Goal: Task Accomplishment & Management: Manage account settings

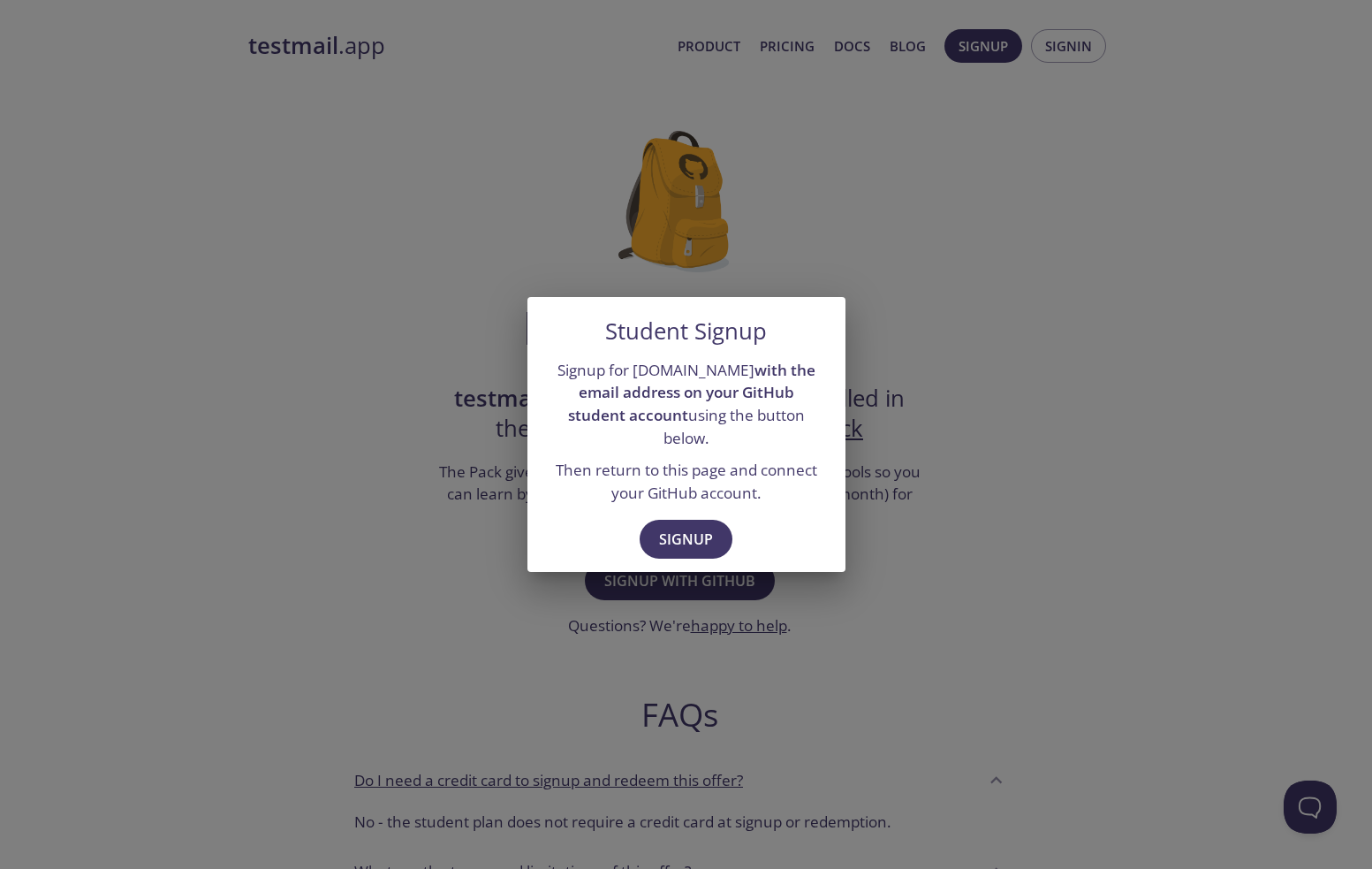
drag, startPoint x: 546, startPoint y: 377, endPoint x: 817, endPoint y: 430, distance: 276.1
click at [817, 430] on div "Signup for testmail.app with the email address on your GitHub student account u…" at bounding box center [686, 432] width 318 height 160
click at [817, 430] on p "Signup for testmail.app with the email address on your GitHub student account u…" at bounding box center [686, 403] width 275 height 91
drag, startPoint x: 555, startPoint y: 467, endPoint x: 794, endPoint y: 484, distance: 239.6
click at [794, 484] on p "Then return to this page and connect your GitHub account." at bounding box center [686, 481] width 275 height 45
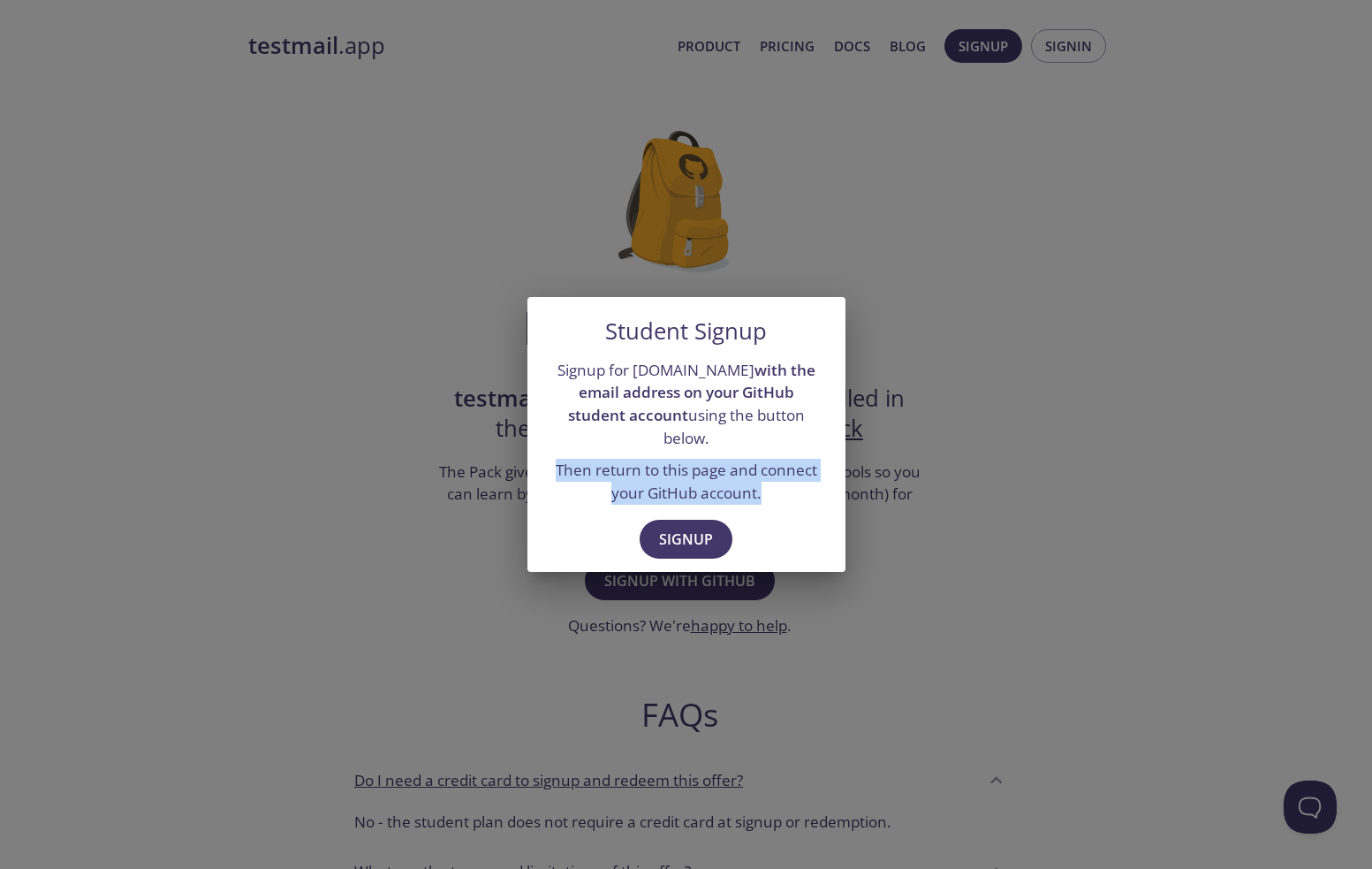
click at [794, 484] on p "Then return to this page and connect your GitHub account." at bounding box center [686, 481] width 275 height 45
click at [682, 528] on span "Signup" at bounding box center [686, 539] width 54 height 24
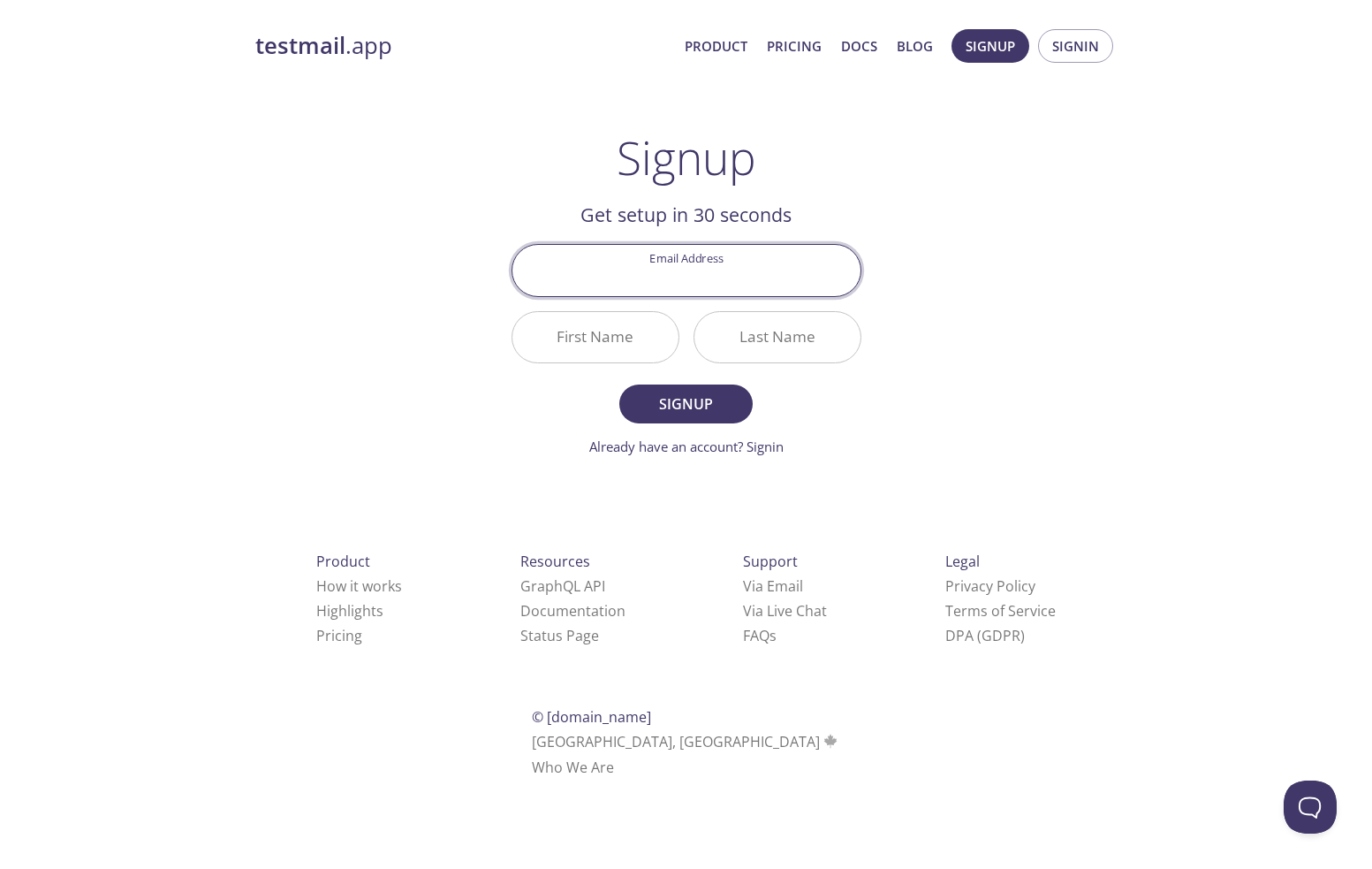
click at [689, 275] on input "Email Address" at bounding box center [686, 270] width 348 height 50
paste input "thing-lapping-tilt@duck.com"
type input "thing-lapping-tilt@duck.com"
click at [588, 349] on input "First Name" at bounding box center [595, 337] width 166 height 50
paste input "Aiyanna"
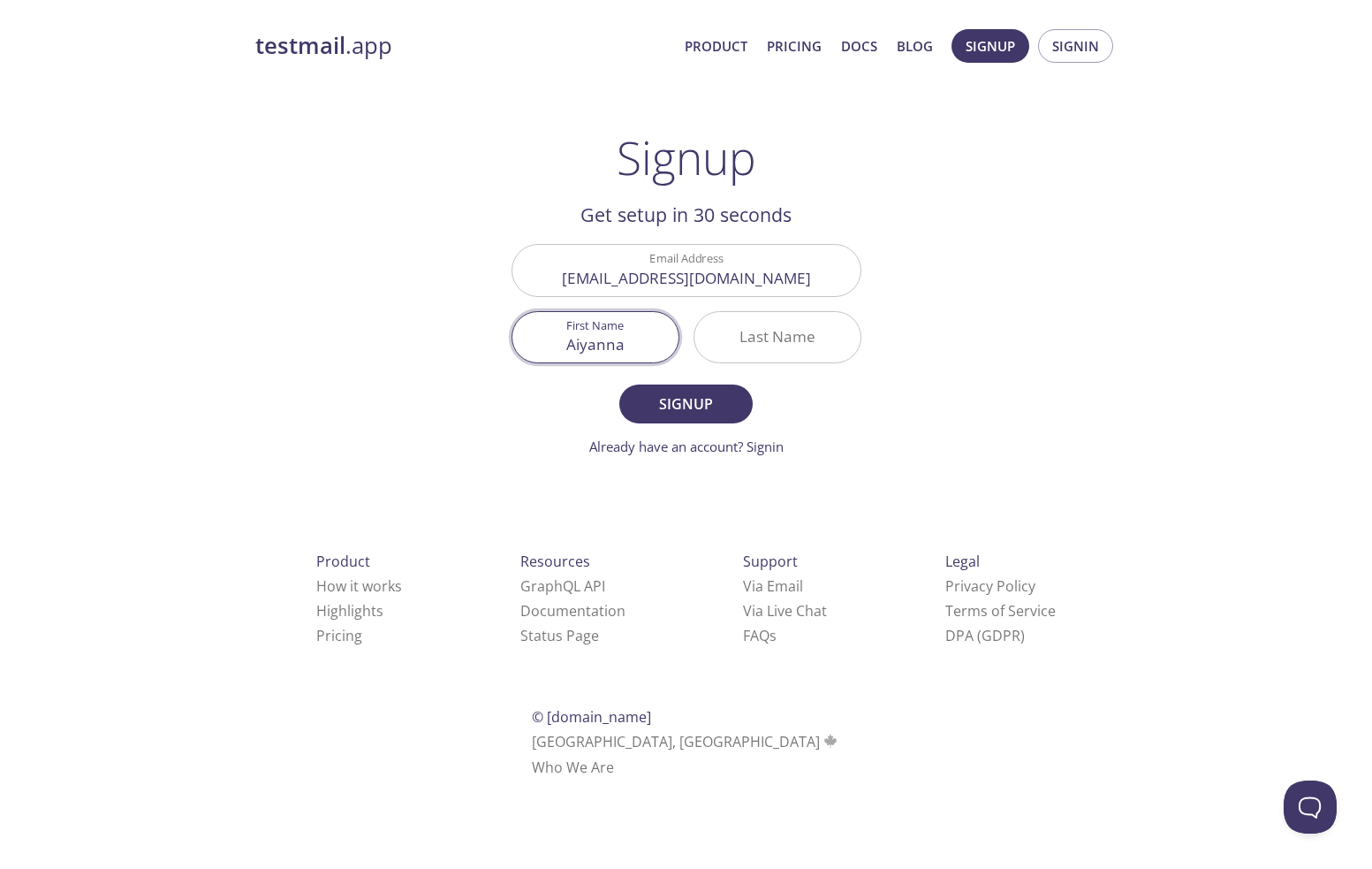
type input "Aiyanna"
click at [754, 342] on input "Last Name" at bounding box center [777, 337] width 166 height 50
paste input "Priest"
type input "Priest"
click at [688, 408] on span "Signup" at bounding box center [685, 403] width 94 height 24
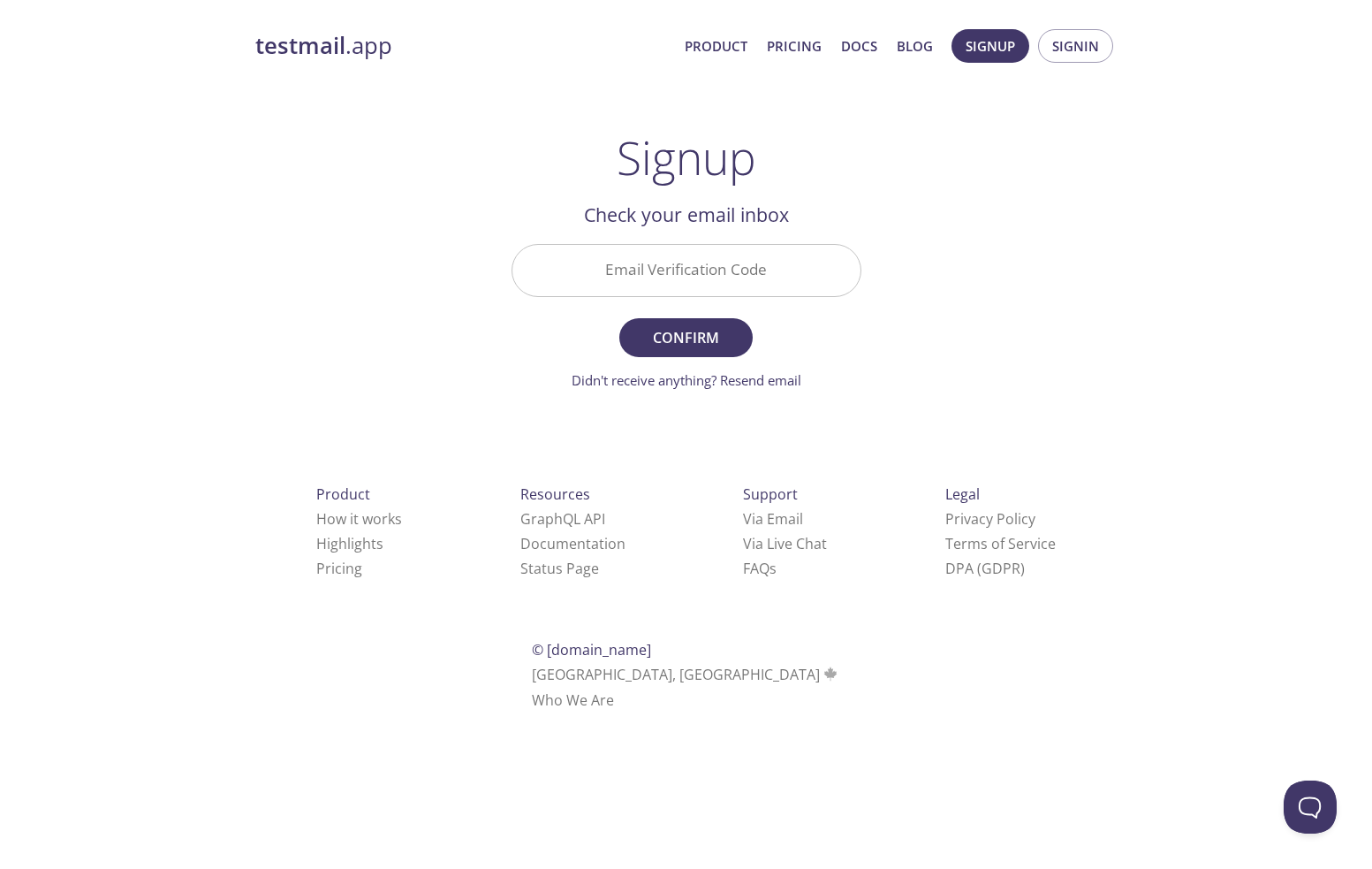
click at [598, 258] on input "Email Verification Code" at bounding box center [686, 270] width 348 height 50
paste input "89XPHJ5"
type input "89XPHJ5"
click at [683, 338] on span "Confirm" at bounding box center [685, 337] width 94 height 24
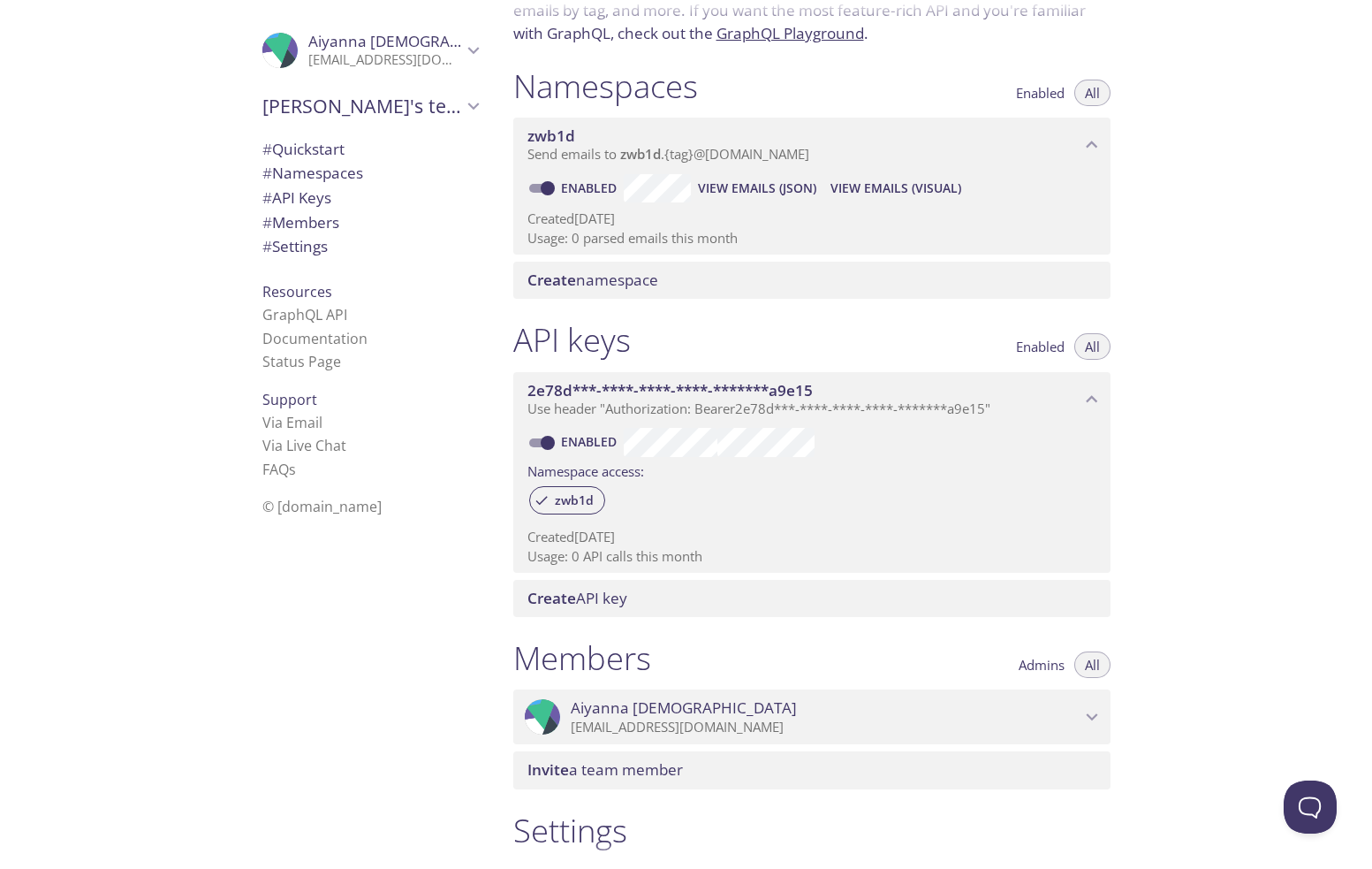
scroll to position [106, 0]
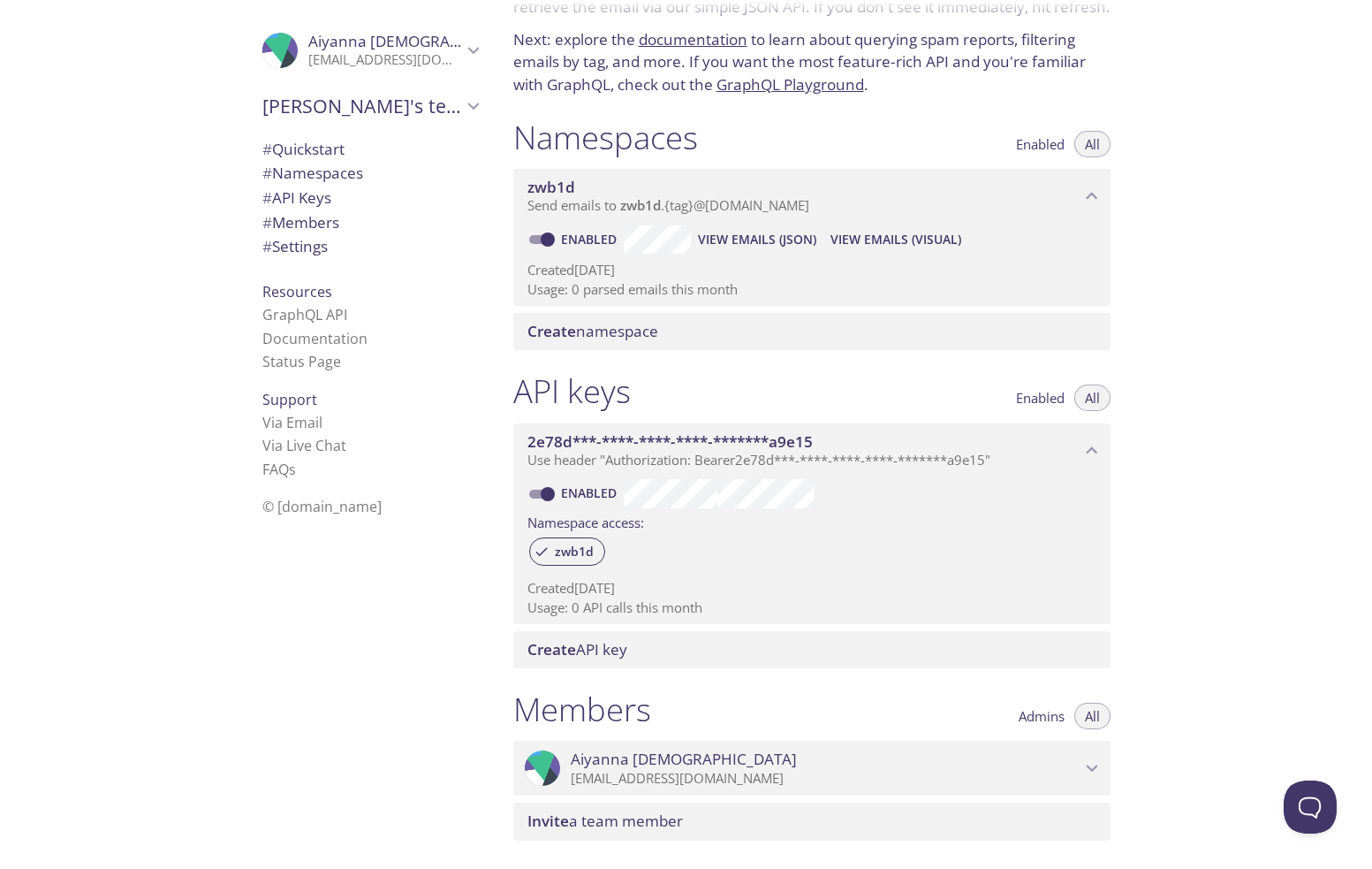
drag, startPoint x: 508, startPoint y: 211, endPoint x: 1169, endPoint y: 213, distance: 661.0
click at [1152, 212] on div "Quickstart Send a test email to zwb1d.test@inbox.testmail.app and then click he…" at bounding box center [935, 434] width 873 height 869
click at [1172, 213] on div "Quickstart Send a test email to zwb1d.test@inbox.testmail.app and then click he…" at bounding box center [935, 434] width 873 height 869
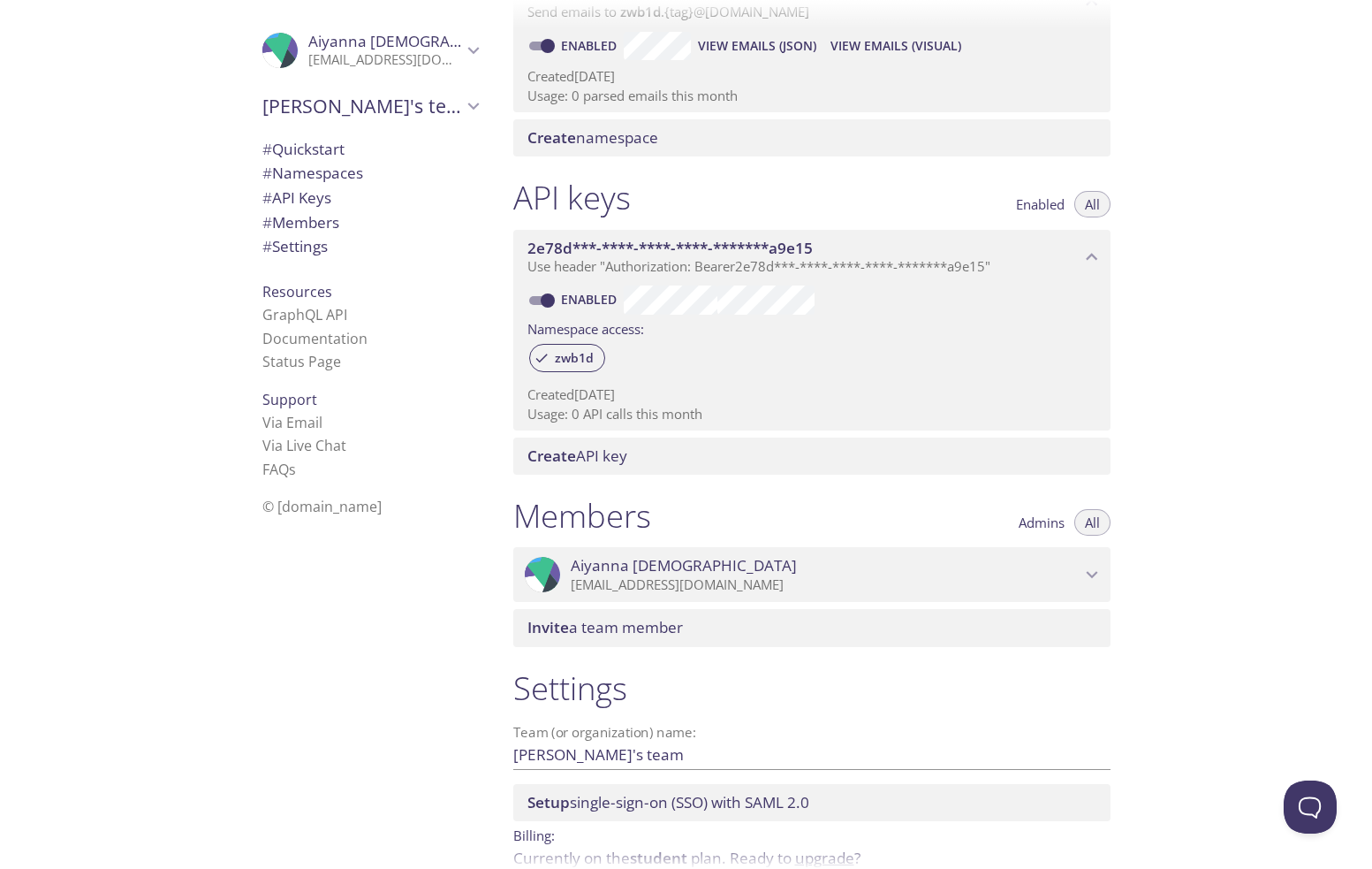
scroll to position [176, 0]
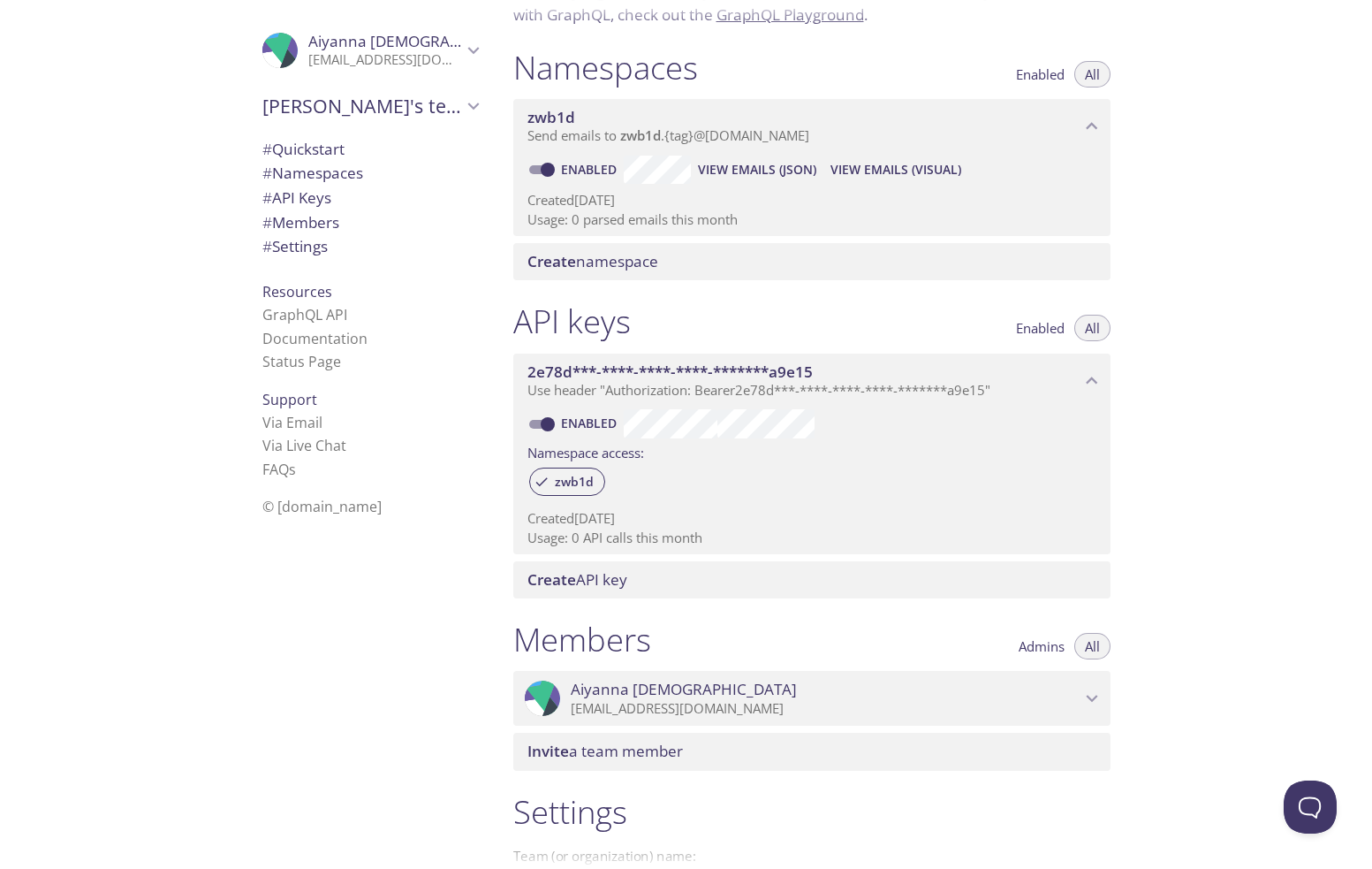
click at [1095, 378] on icon "2e78d***-****-****-****-*******a9e15 API key" at bounding box center [1092, 381] width 23 height 23
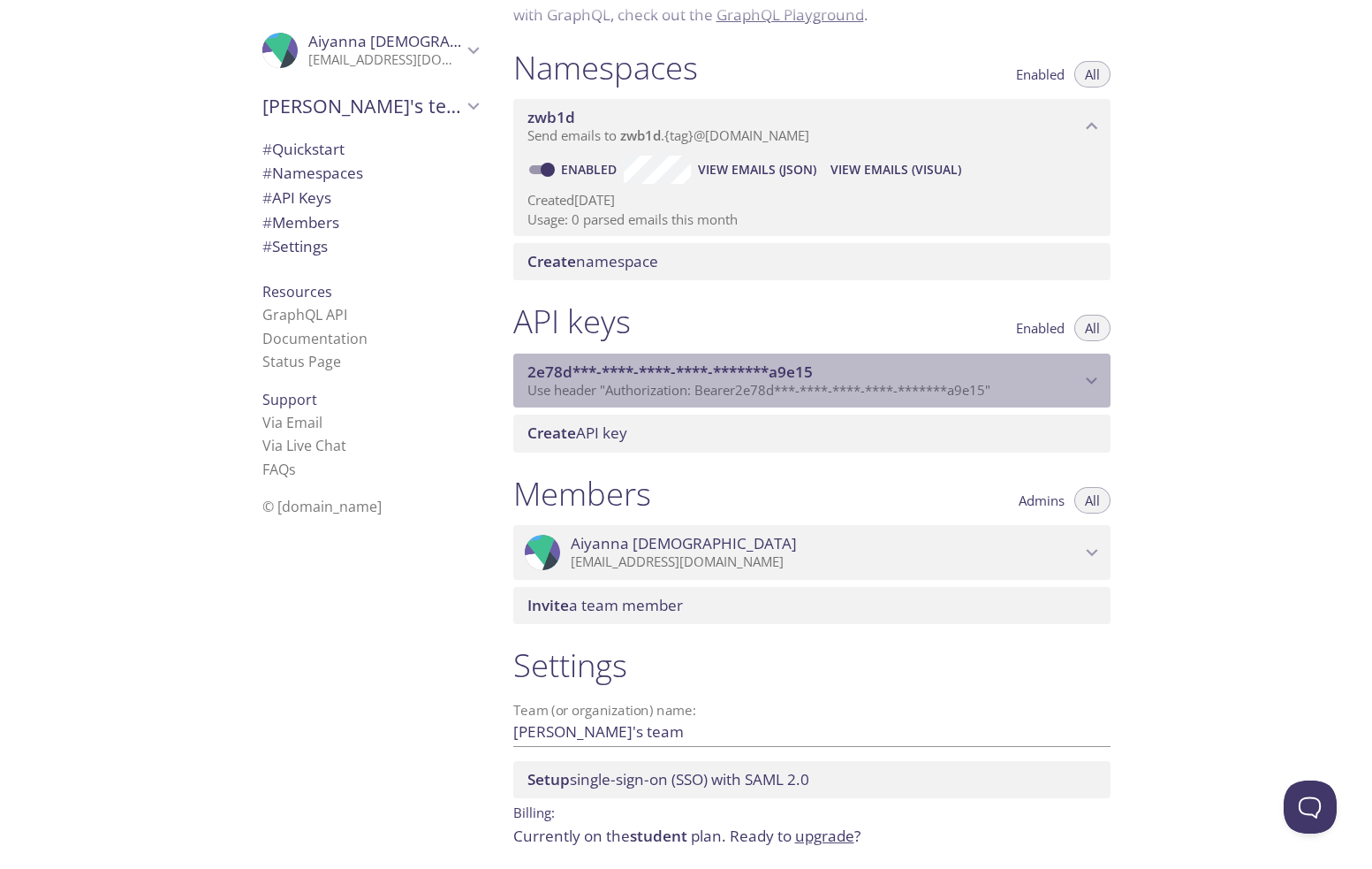
click at [1095, 378] on icon "2e78d***-****-****-****-*******a9e15 API key" at bounding box center [1092, 381] width 23 height 23
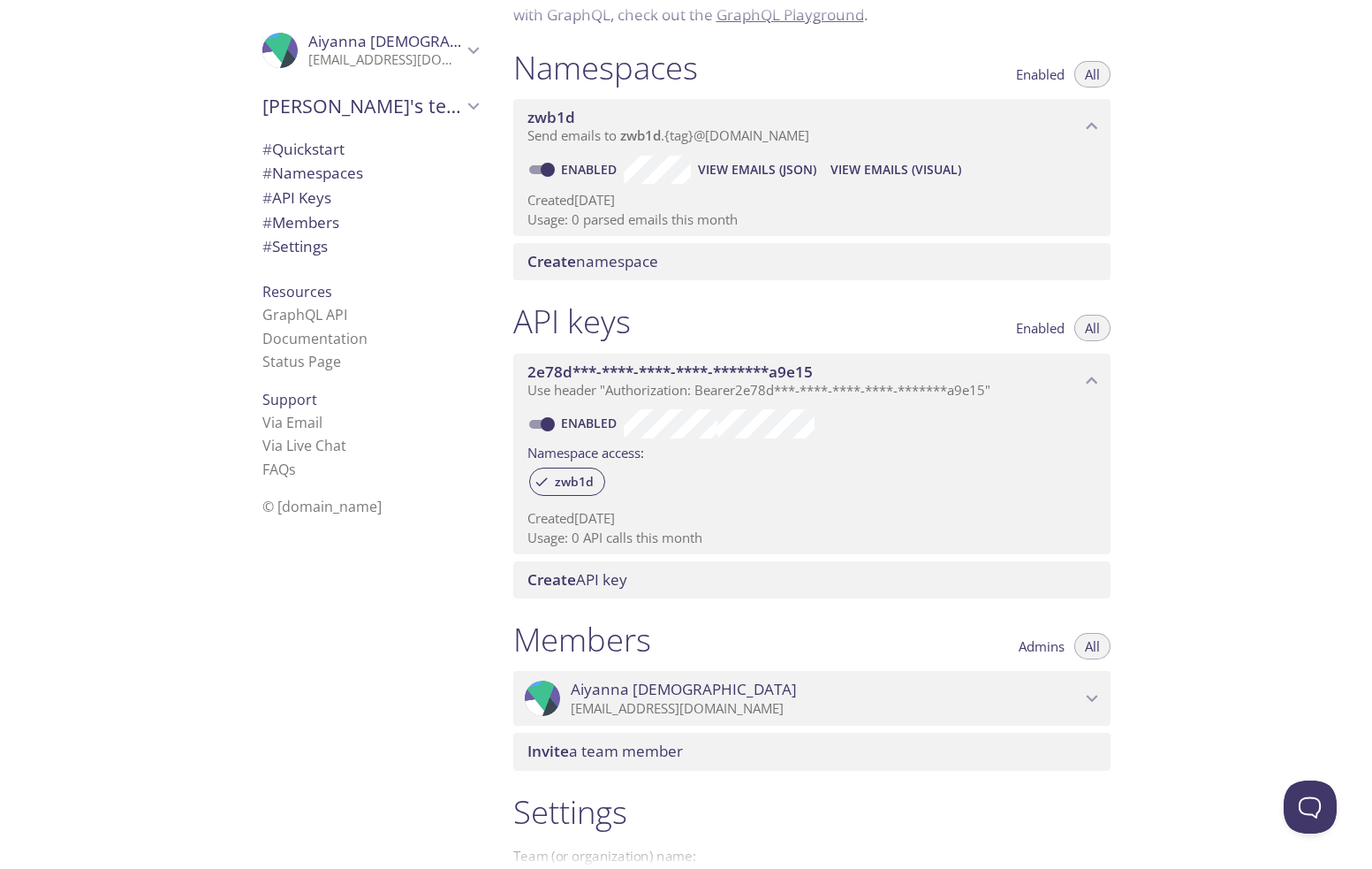
click at [310, 200] on span "# API Keys" at bounding box center [296, 197] width 69 height 21
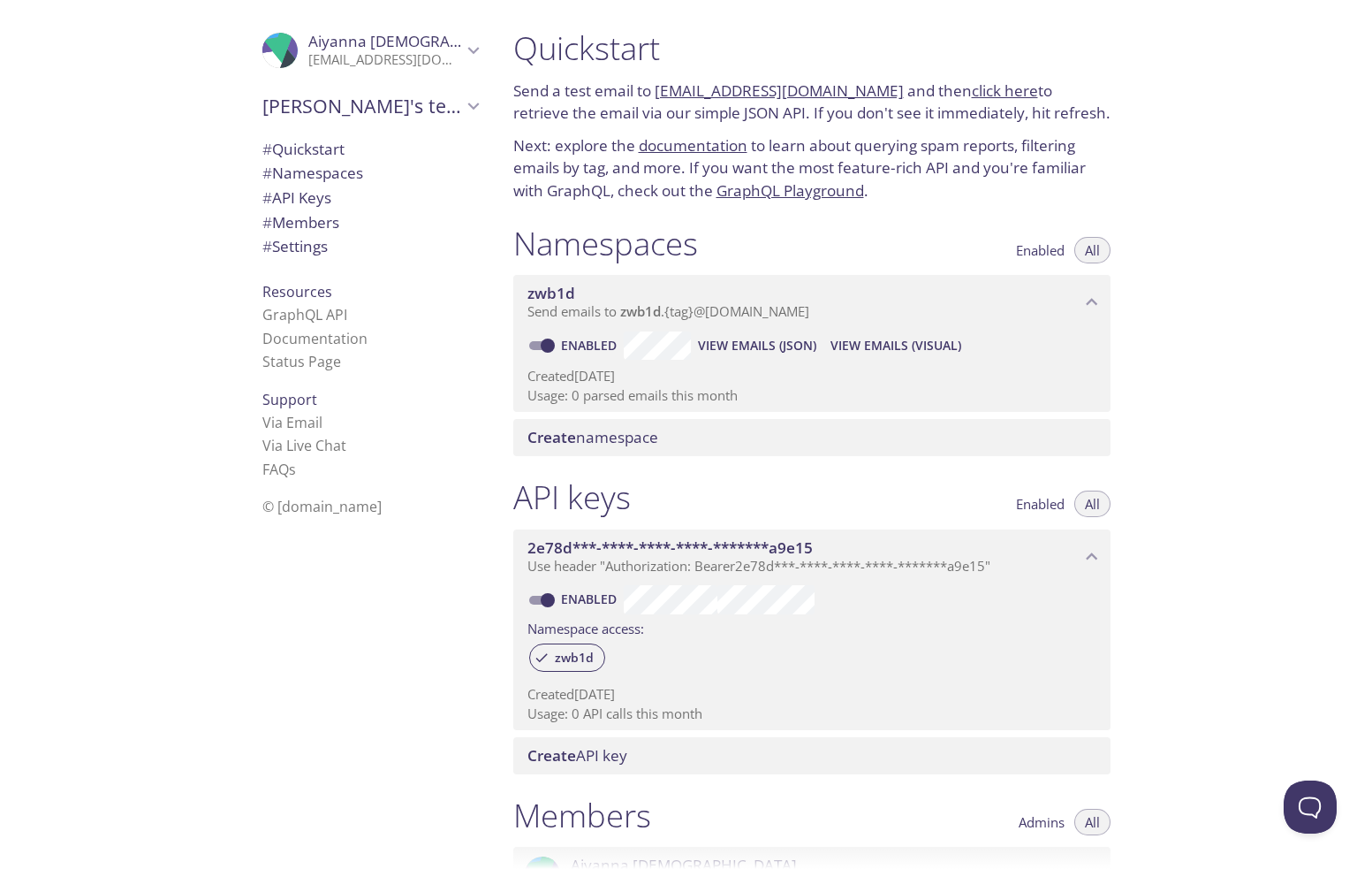
click at [1084, 306] on icon "zwb1d namespace" at bounding box center [1092, 303] width 23 height 23
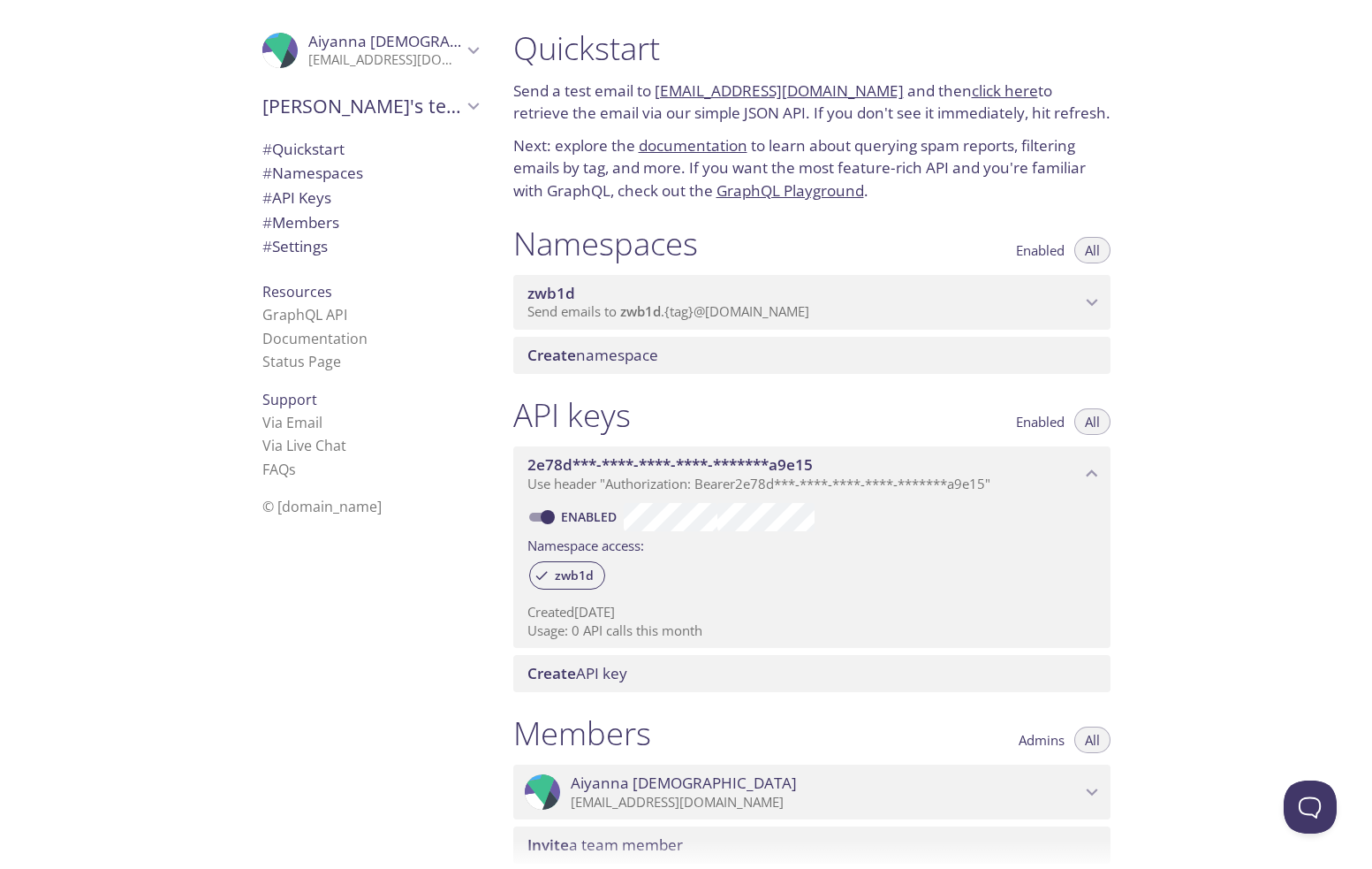
click at [1091, 306] on icon "zwb1d namespace" at bounding box center [1092, 303] width 23 height 23
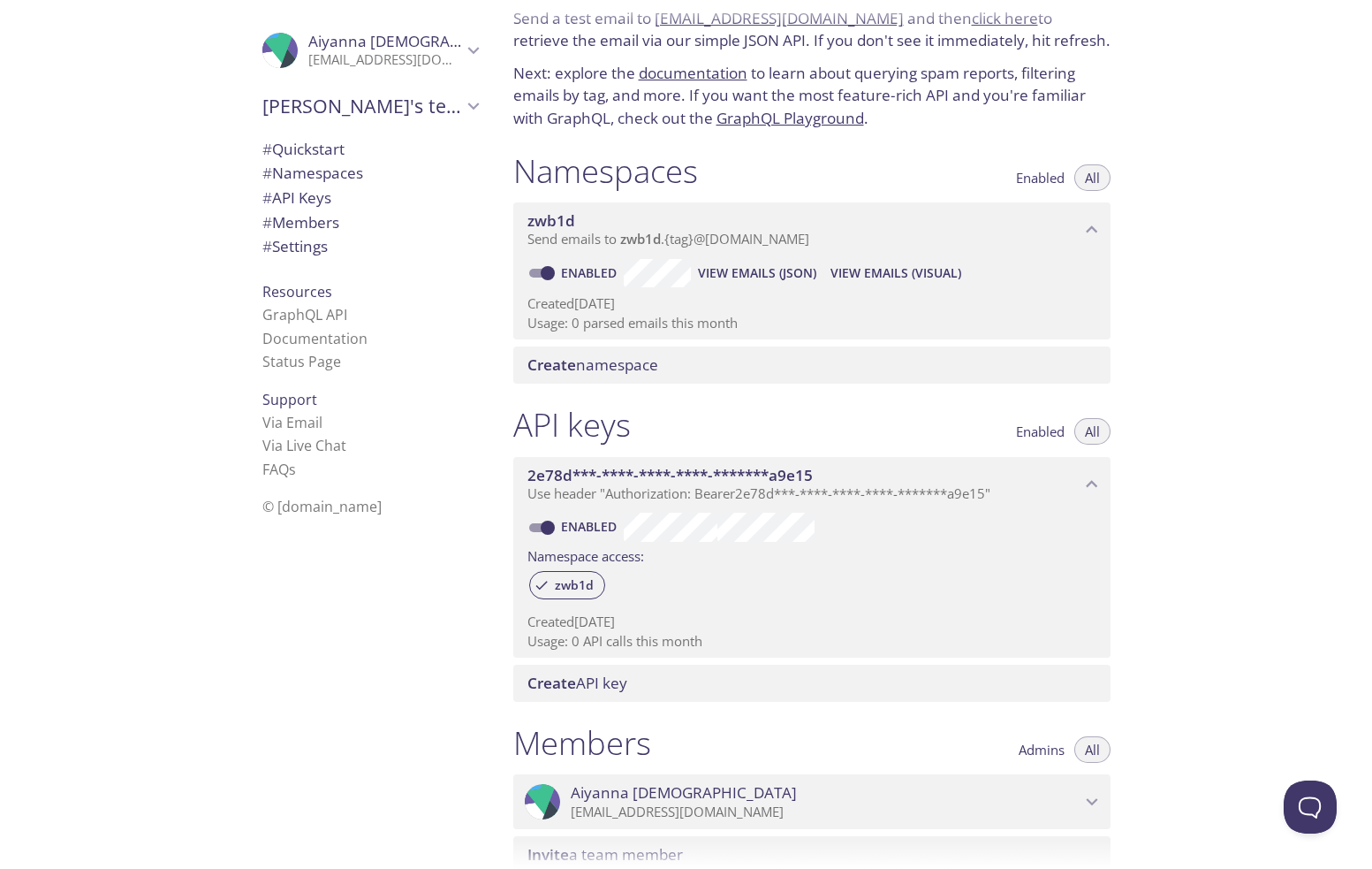
scroll to position [212, 0]
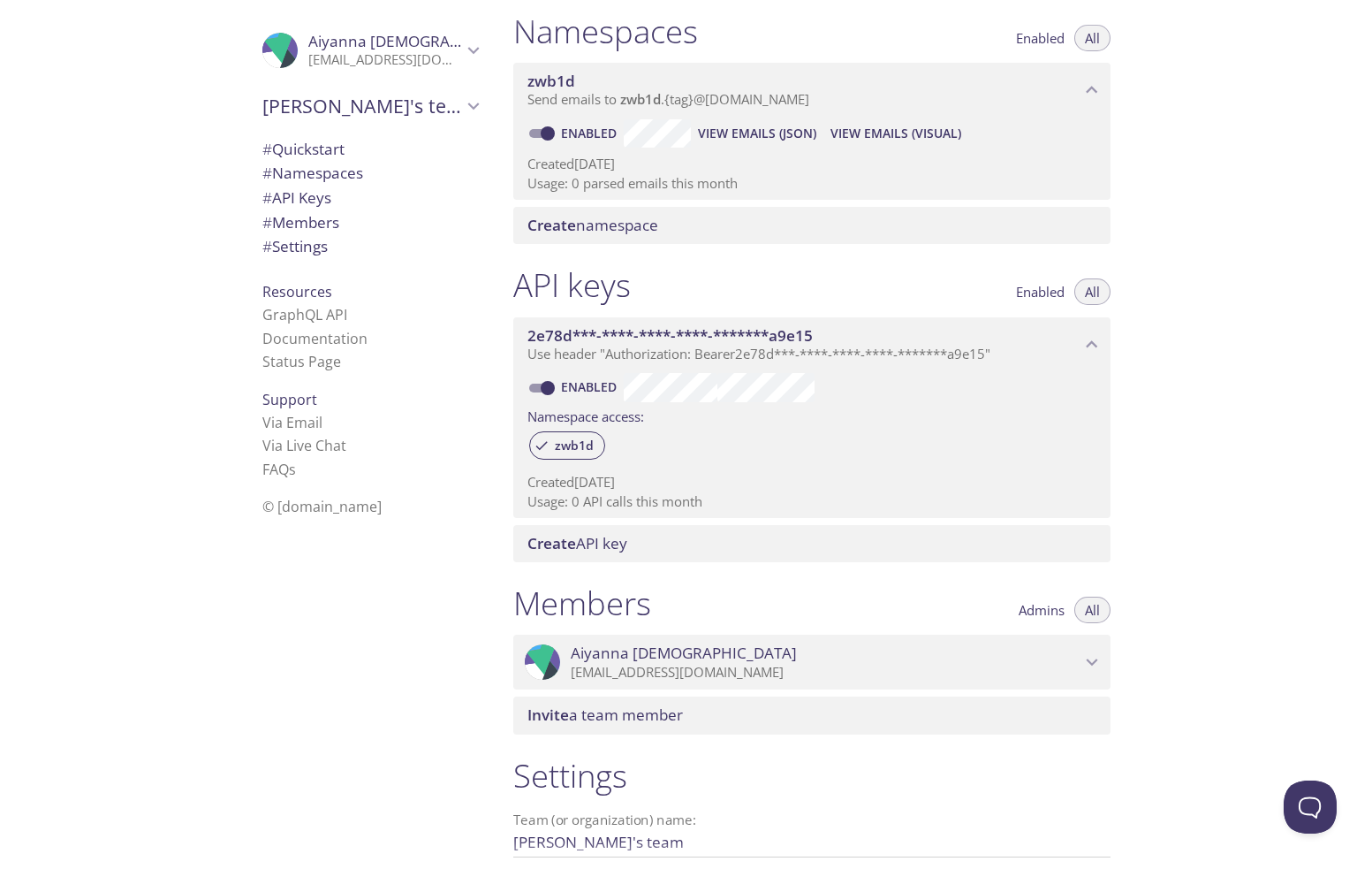
click at [1078, 343] on span "2e78d***-****-****-****-*******a9e15" at bounding box center [804, 336] width 553 height 20
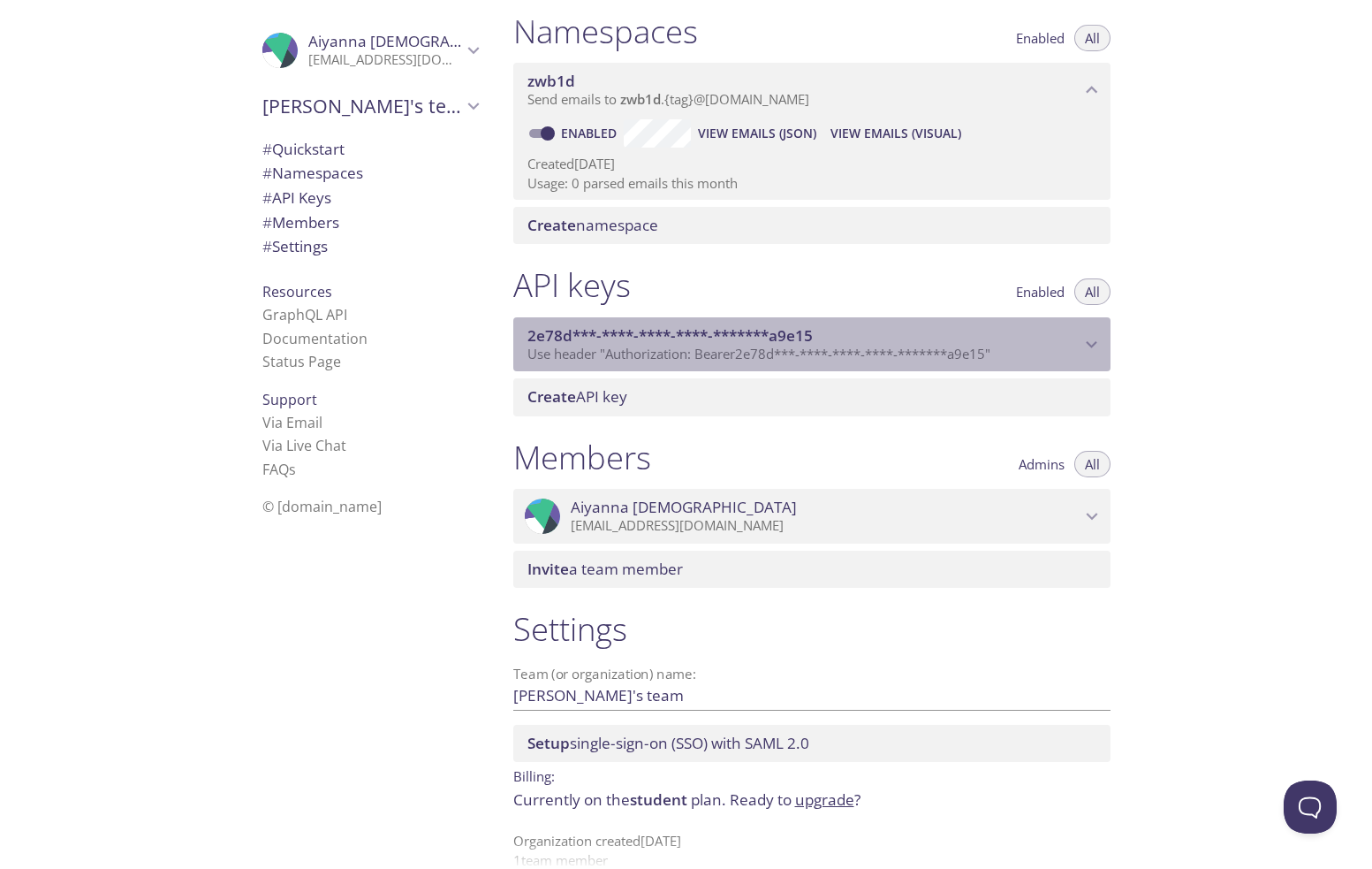
click at [1082, 343] on icon "2e78d***-****-****-****-*******a9e15 API key" at bounding box center [1092, 345] width 23 height 23
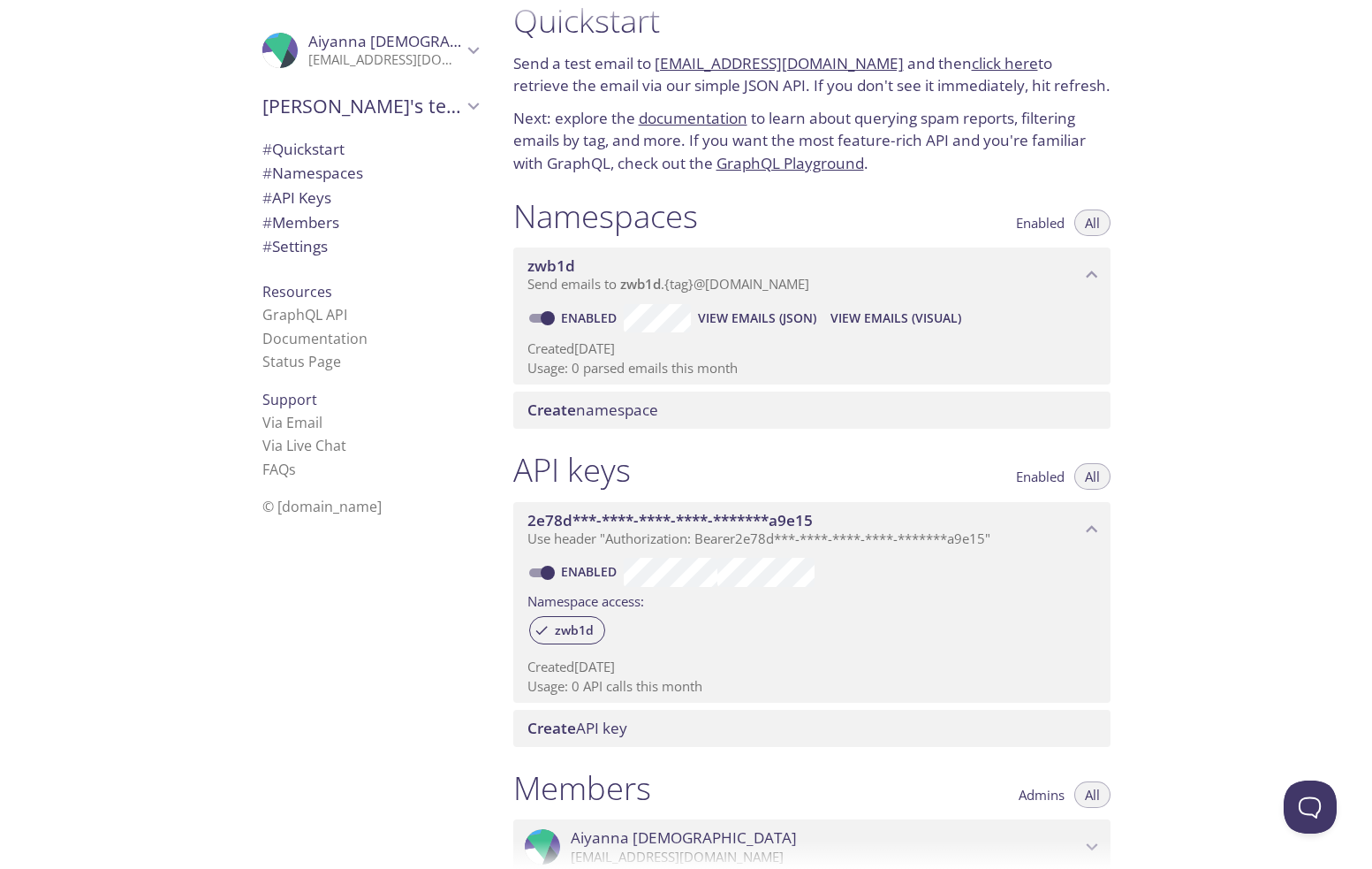
scroll to position [0, 0]
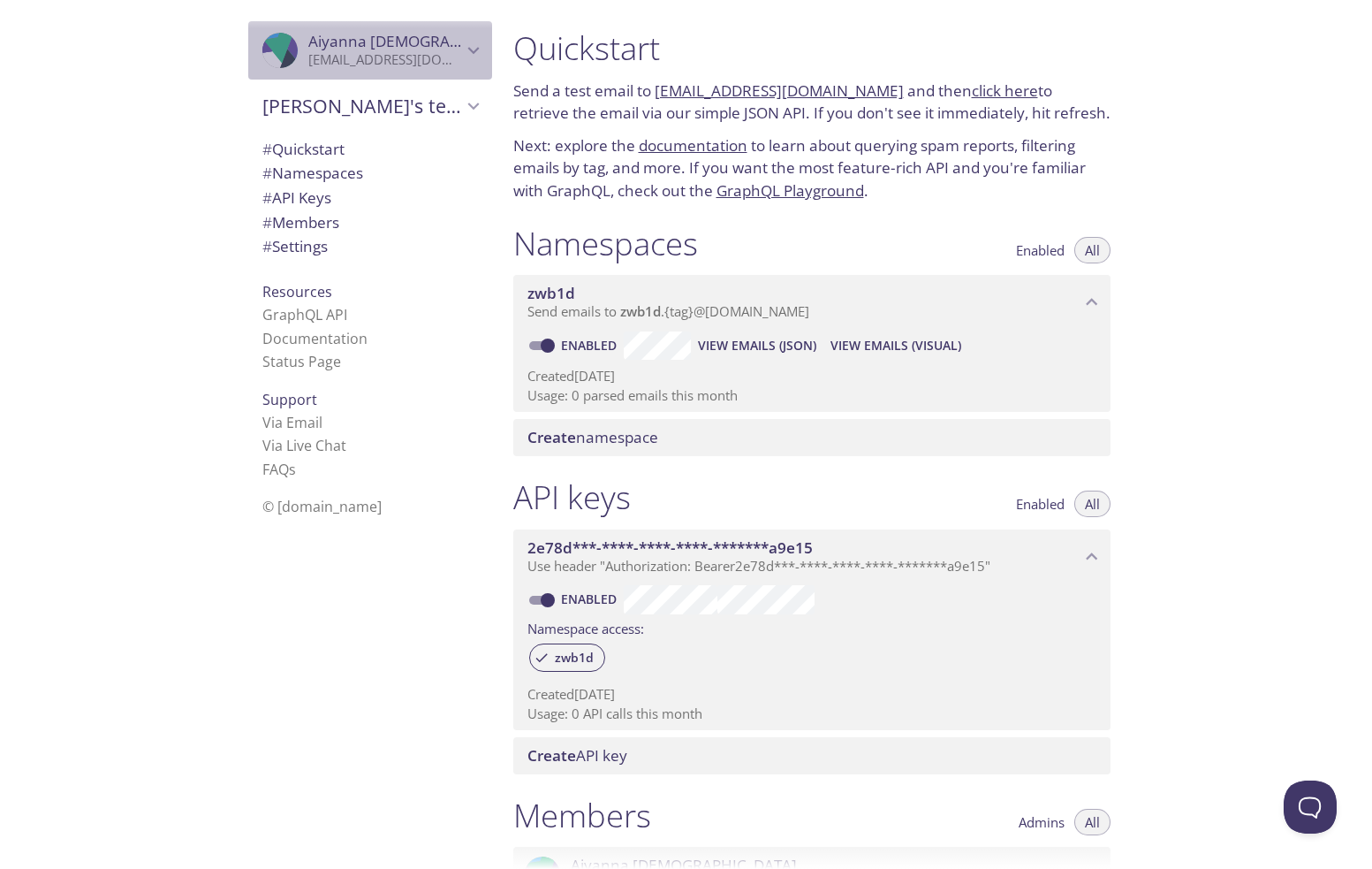
click at [467, 50] on icon "Aiyanna Priest" at bounding box center [473, 50] width 12 height 7
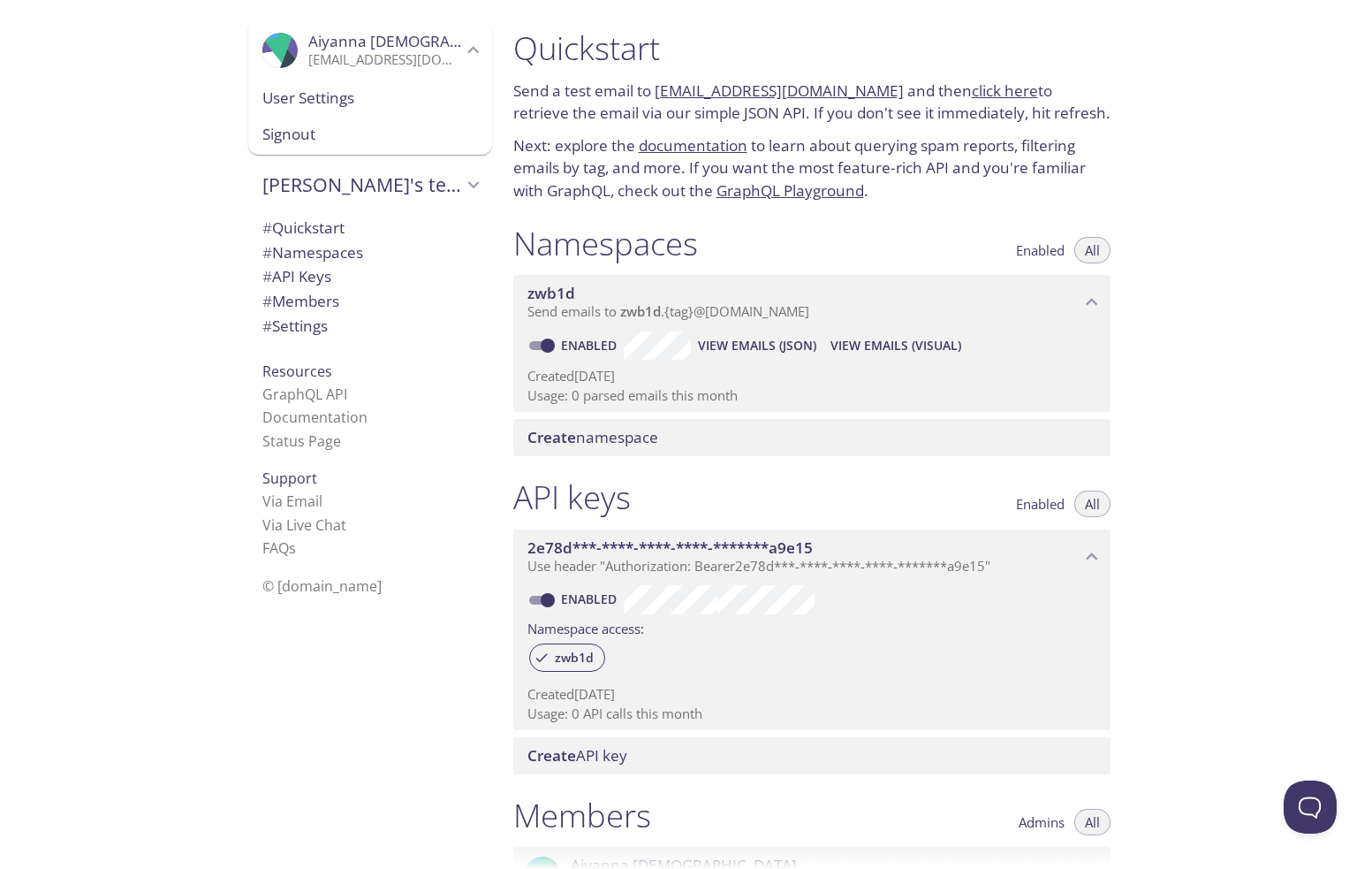
click at [331, 99] on span "User Settings" at bounding box center [369, 98] width 215 height 23
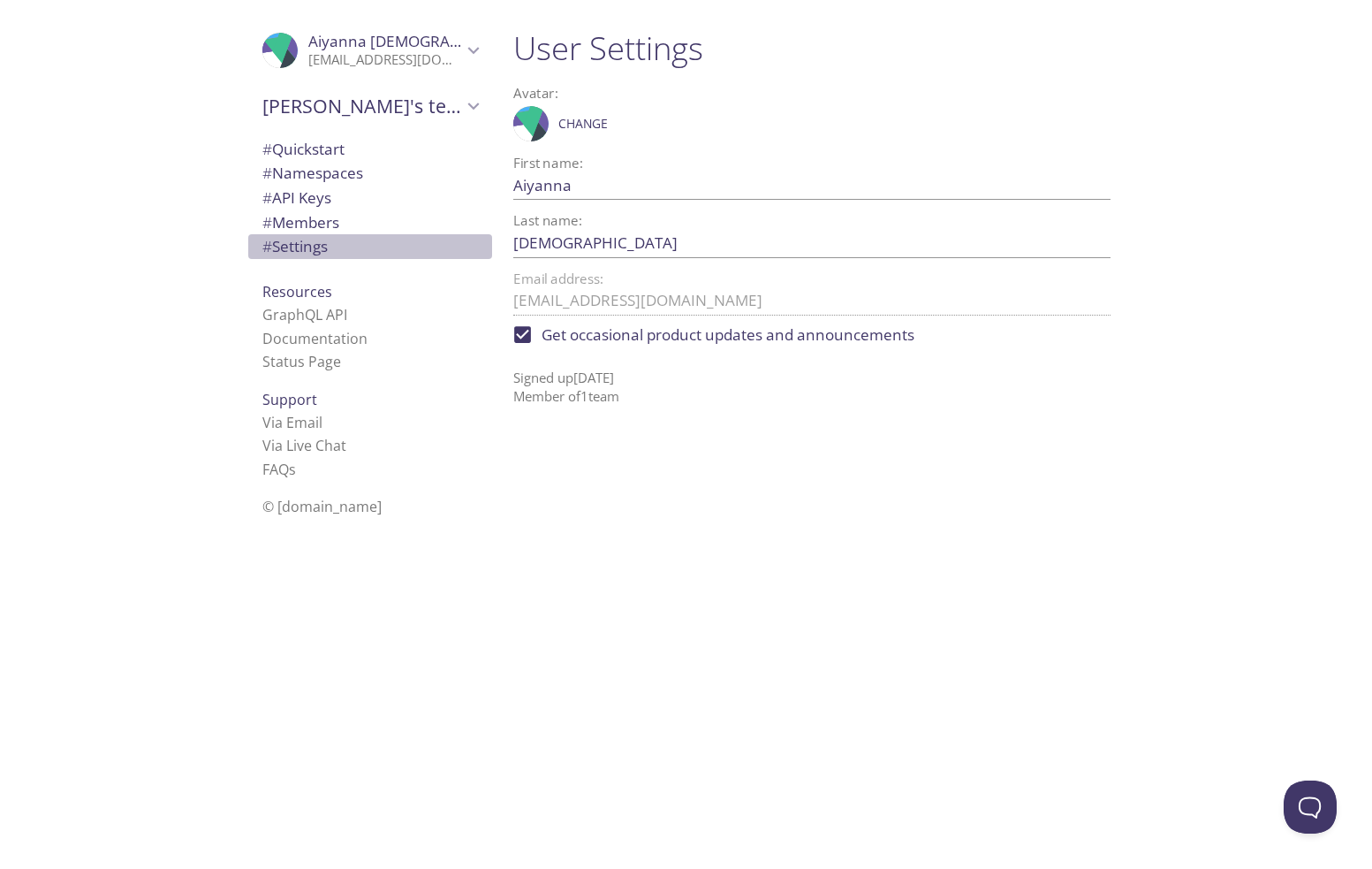
click at [317, 245] on span "# Settings" at bounding box center [294, 246] width 66 height 21
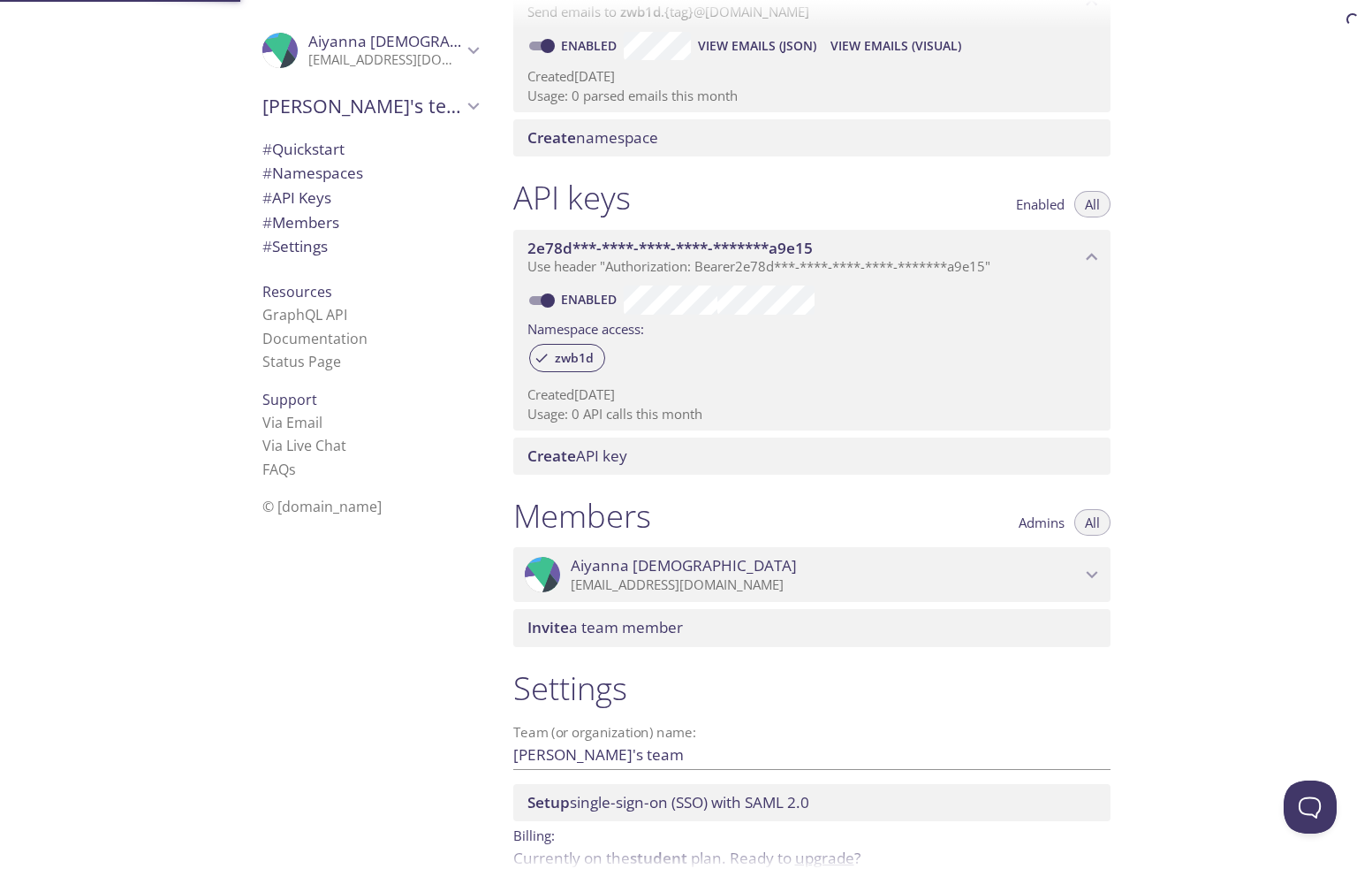
scroll to position [388, 0]
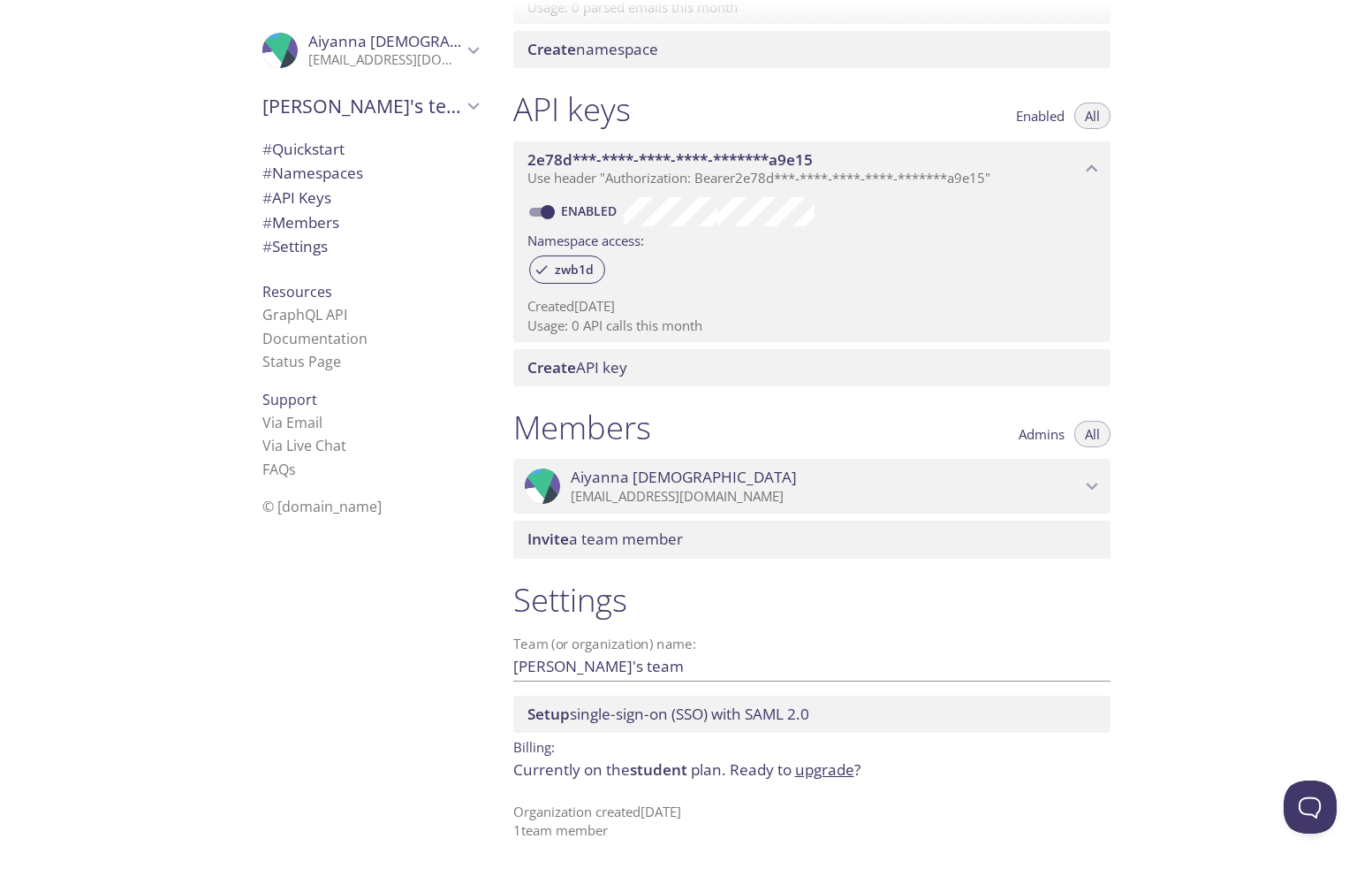
click at [317, 245] on span "# Settings" at bounding box center [294, 246] width 66 height 21
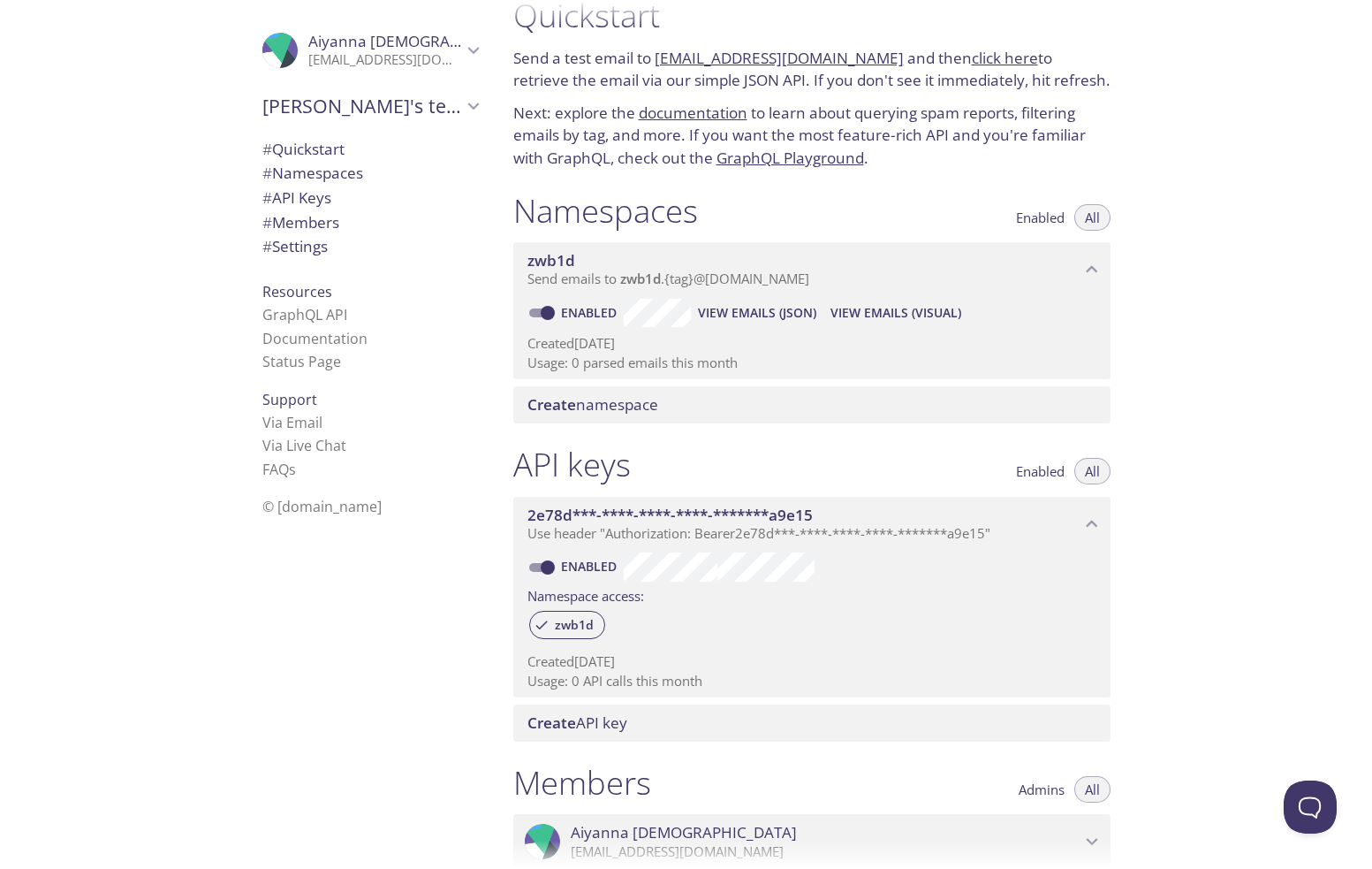
scroll to position [0, 0]
